Goal: Check status

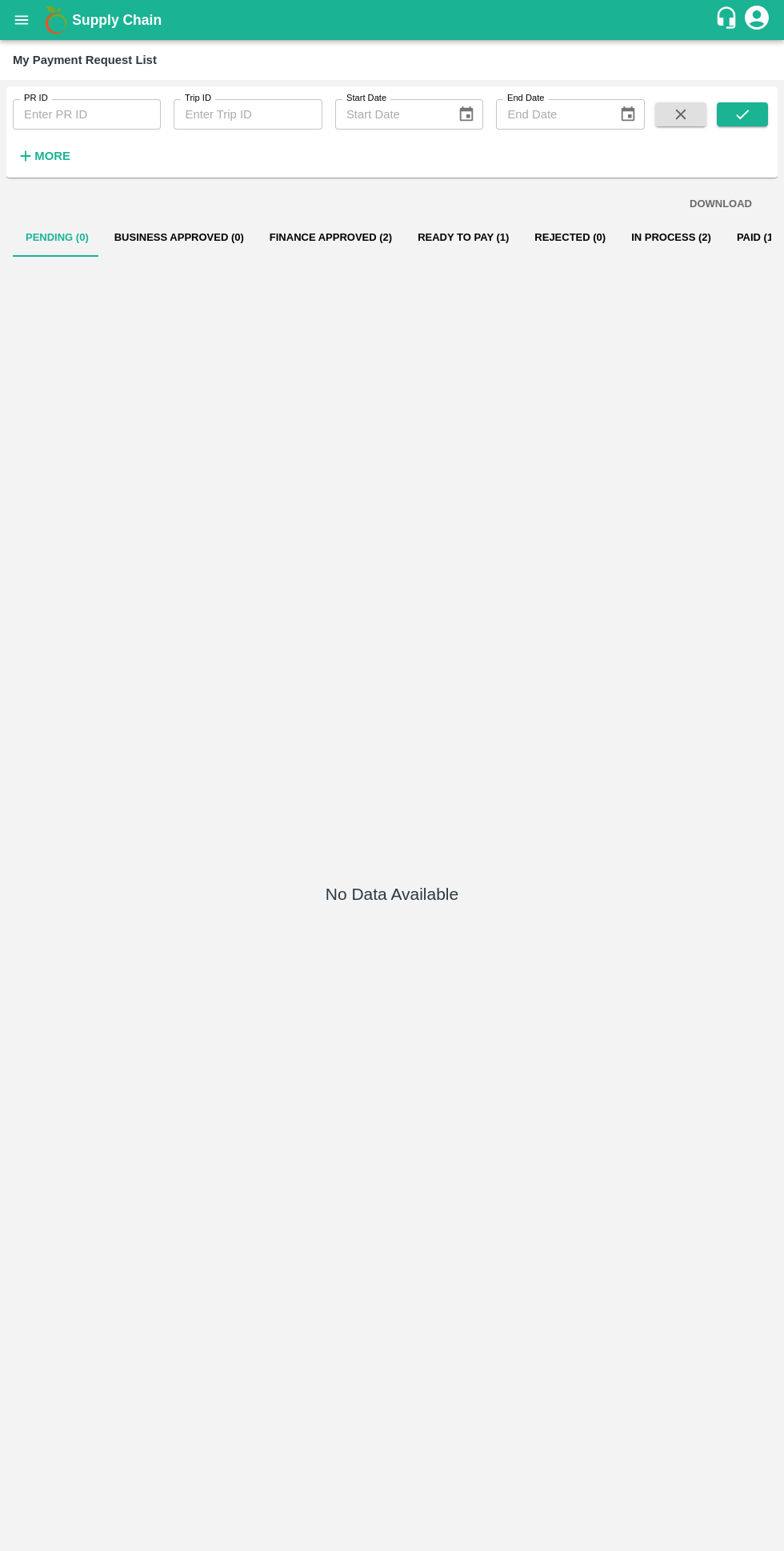
click at [317, 237] on button "Finance Approved (2)" at bounding box center [331, 238] width 148 height 38
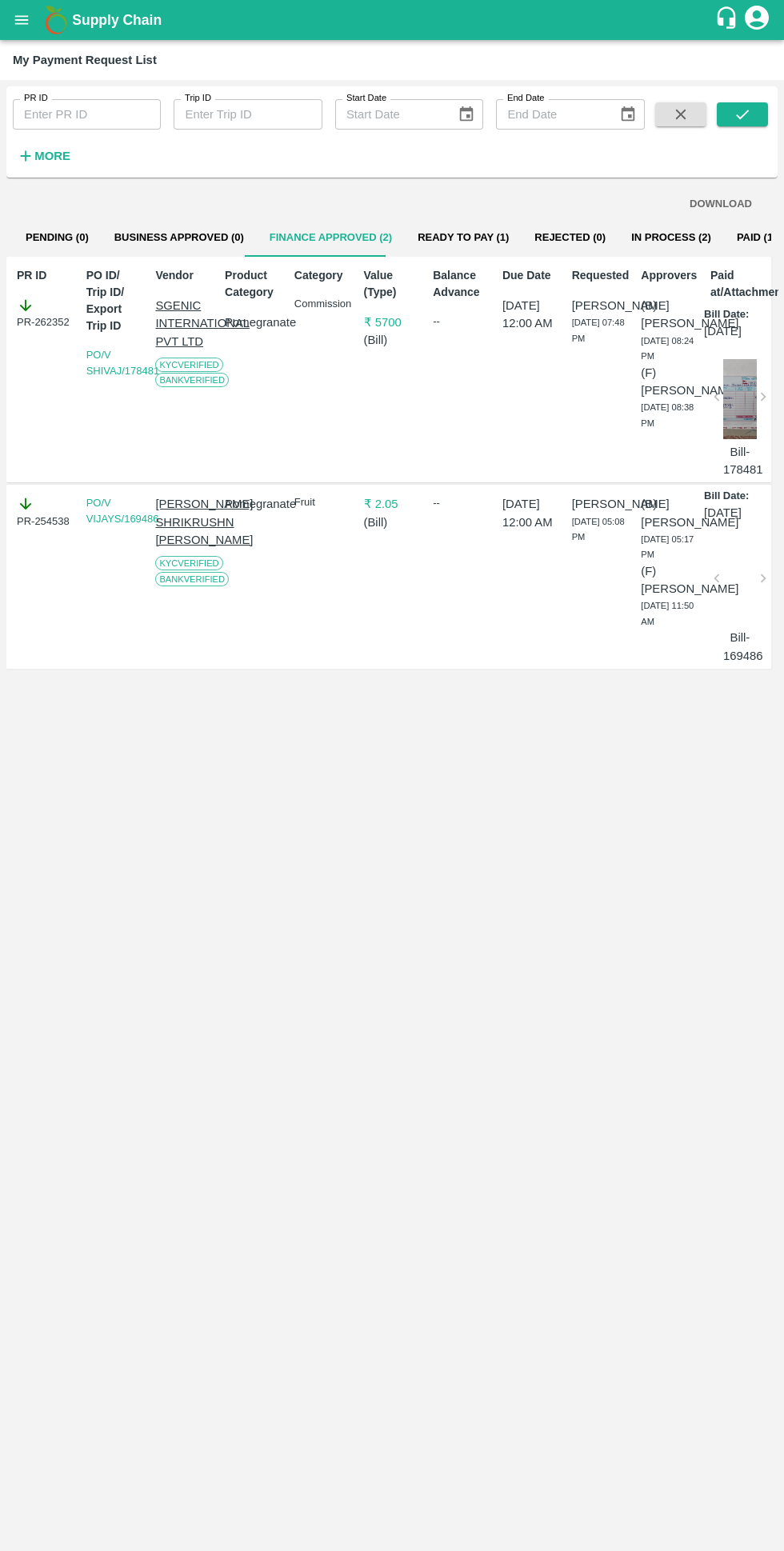
click at [439, 237] on button "Ready To Pay (1)" at bounding box center [463, 238] width 117 height 38
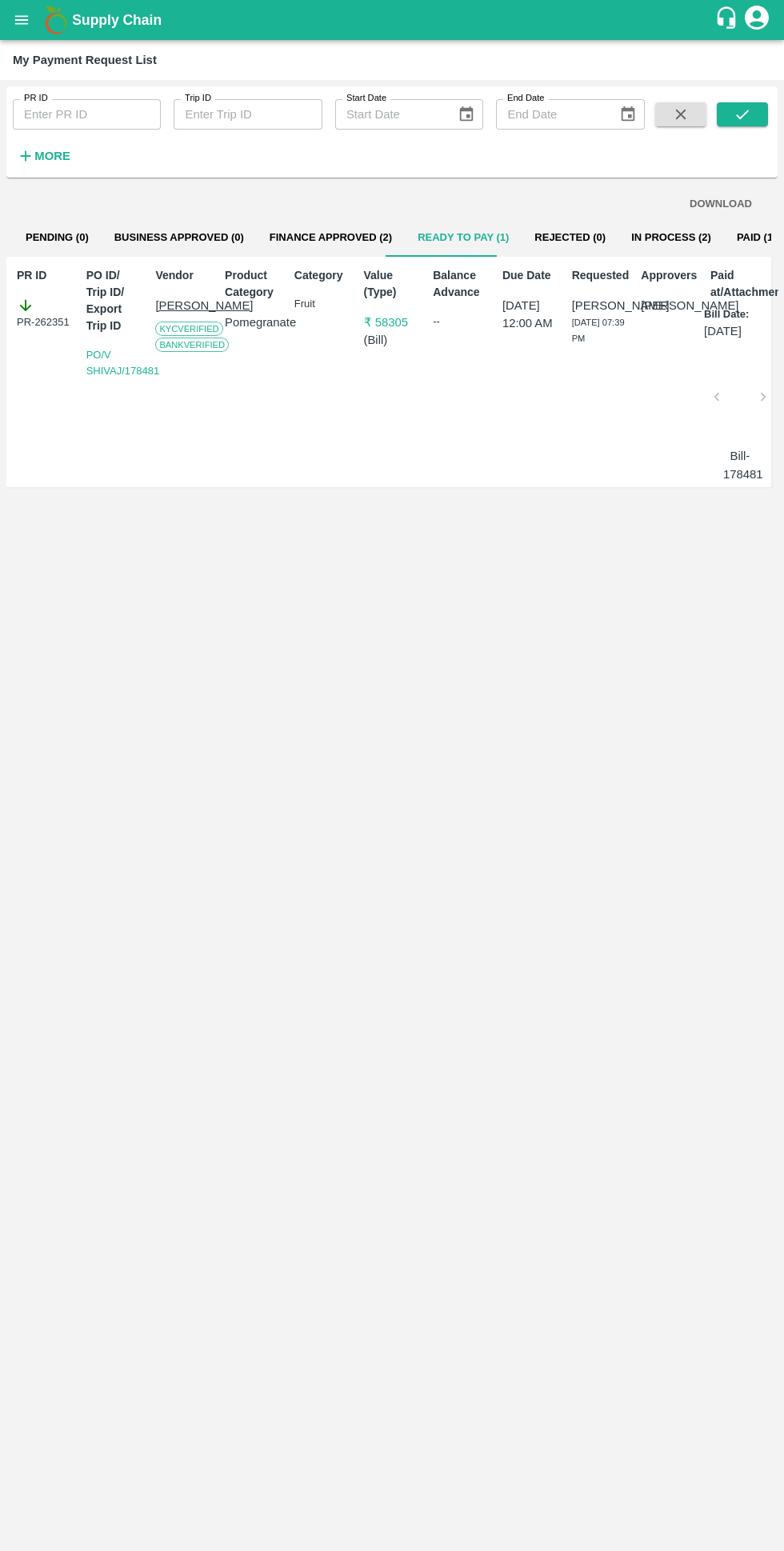
click at [625, 225] on button "In Process (2)" at bounding box center [671, 238] width 105 height 38
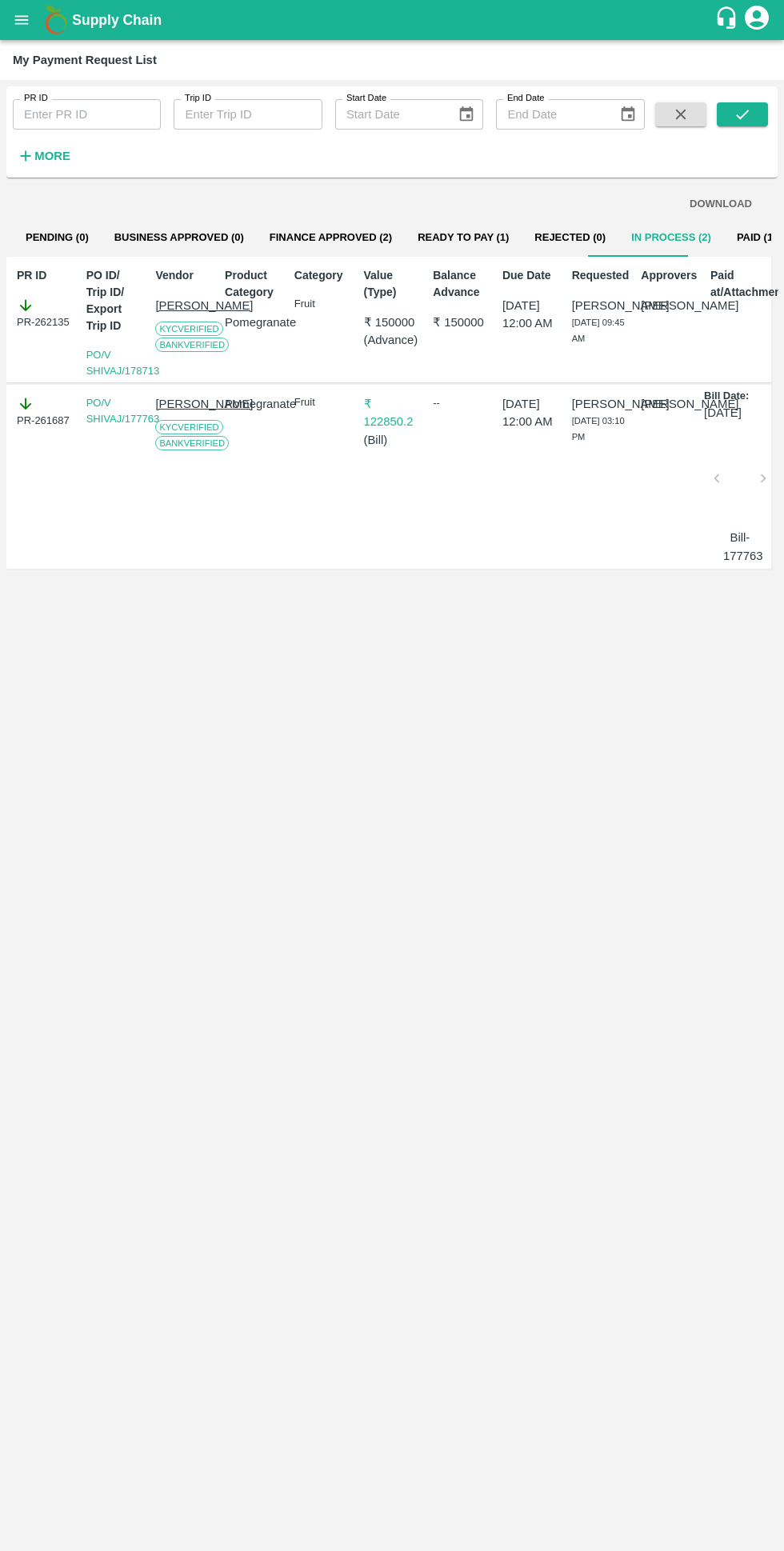
click at [319, 237] on button "Finance Approved (2)" at bounding box center [331, 238] width 148 height 38
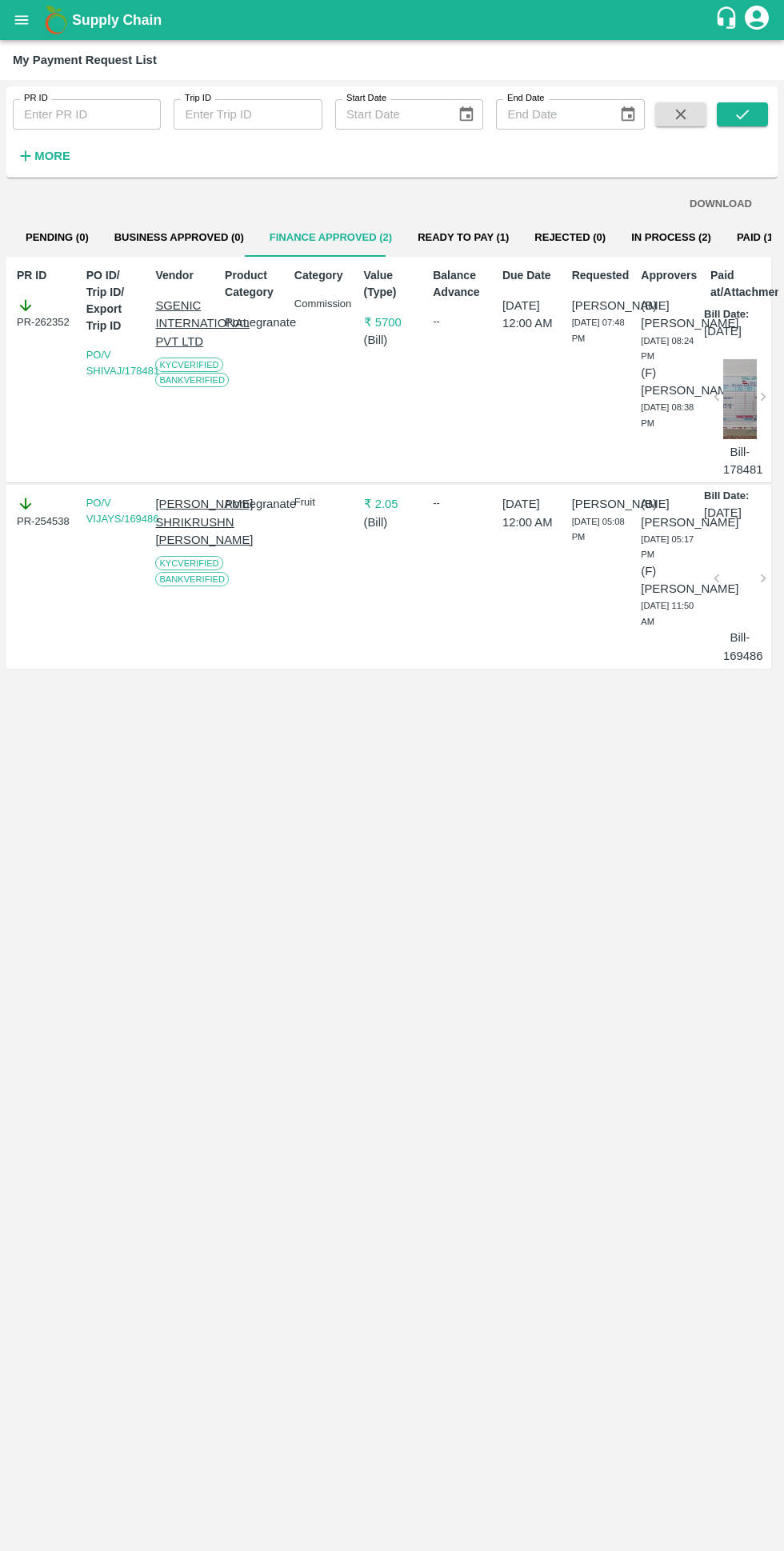
click at [644, 232] on button "In Process (2)" at bounding box center [671, 238] width 105 height 38
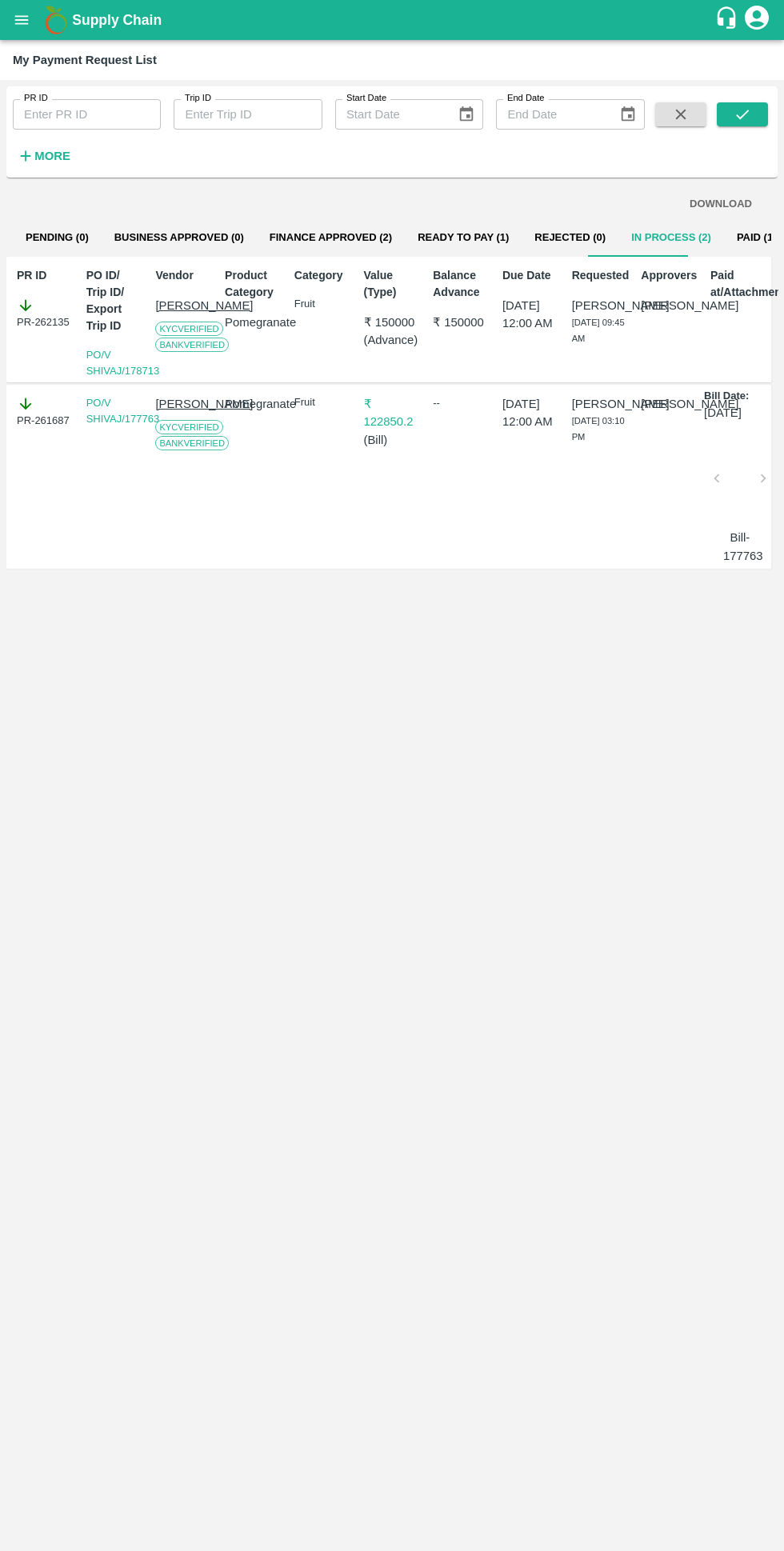
click at [731, 237] on button "Paid (138)" at bounding box center [762, 238] width 77 height 38
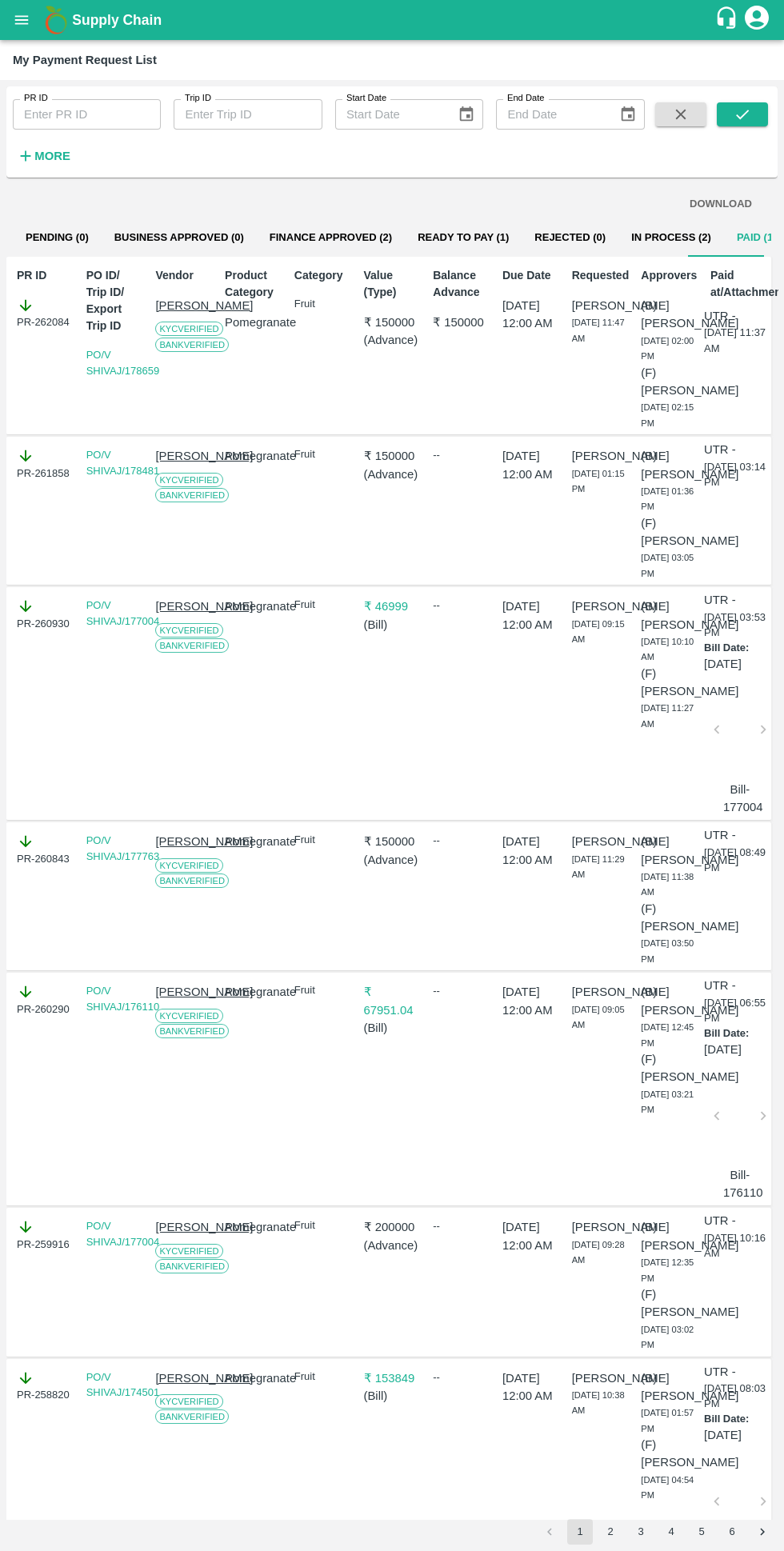
click at [638, 237] on button "In Process (2)" at bounding box center [671, 238] width 105 height 38
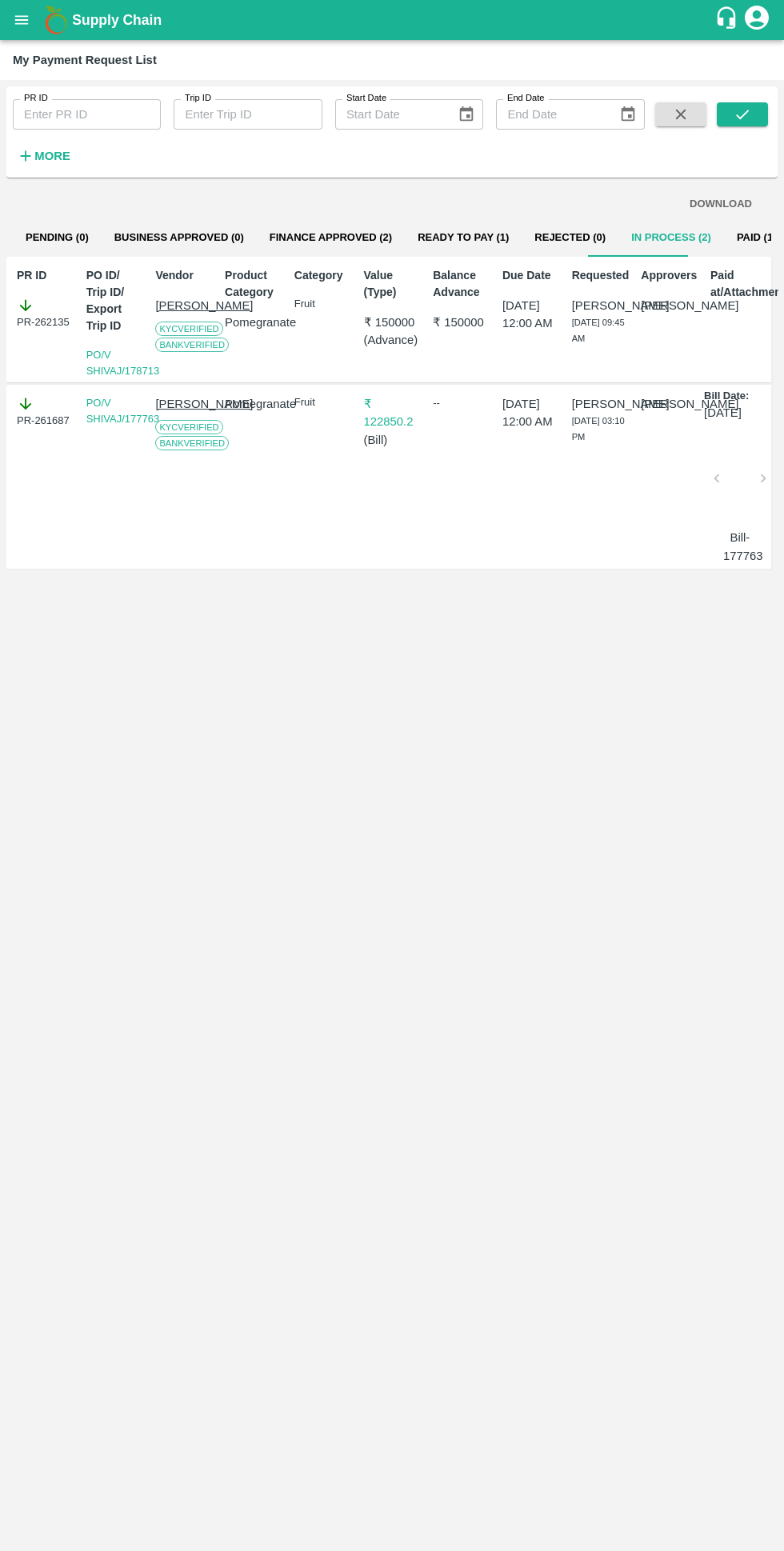
click at [324, 237] on button "Finance Approved (2)" at bounding box center [331, 238] width 148 height 38
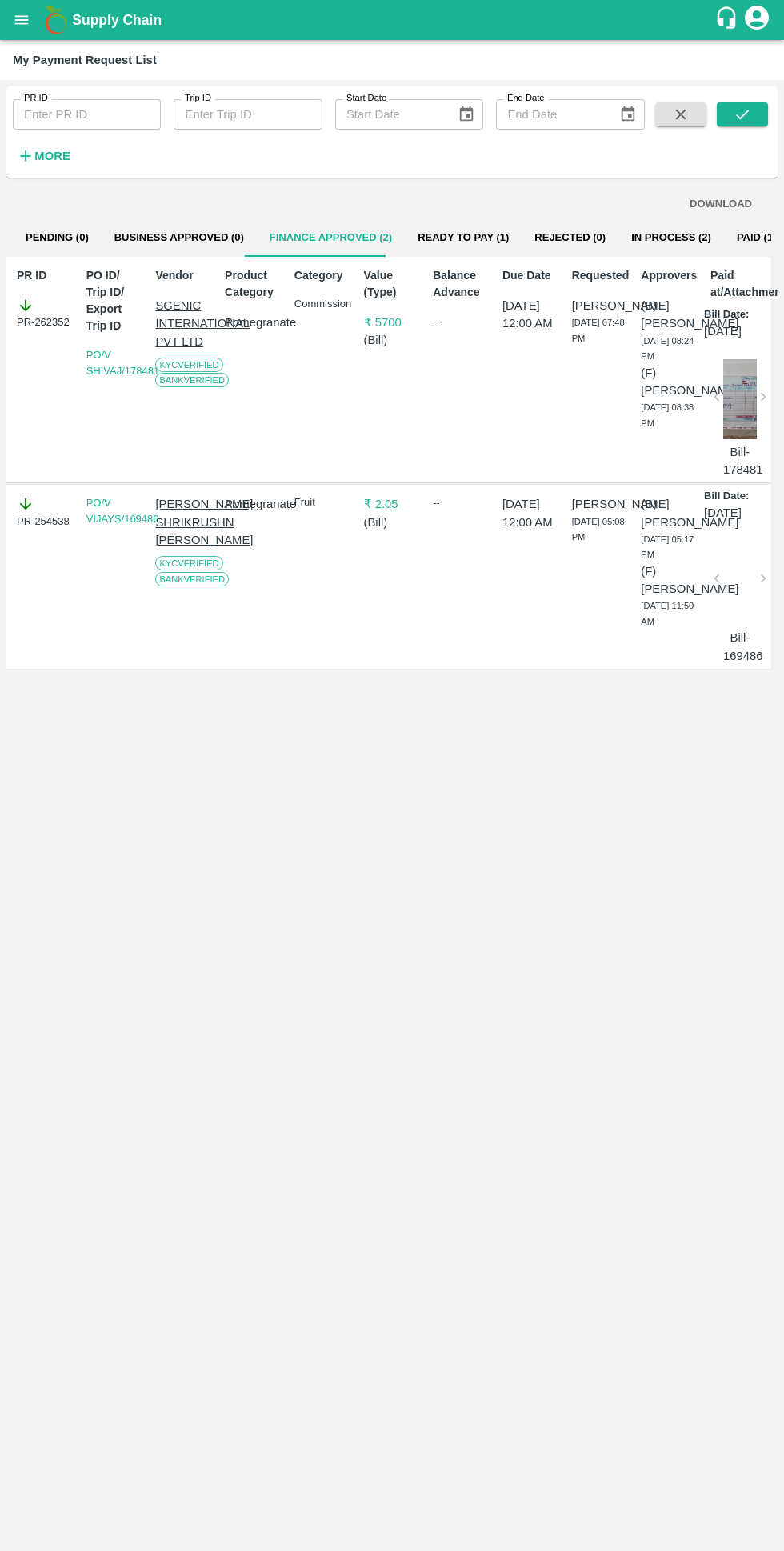
click at [453, 231] on button "Ready To Pay (1)" at bounding box center [463, 238] width 117 height 38
